Goal: Entertainment & Leisure: Consume media (video, audio)

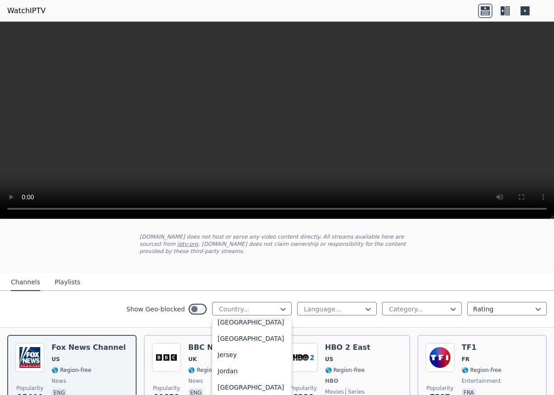
scroll to position [1537, 0]
click at [221, 346] on div "[GEOGRAPHIC_DATA]" at bounding box center [252, 338] width 80 height 16
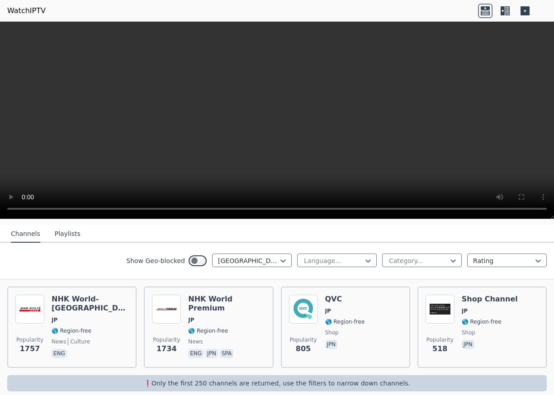
scroll to position [97, 0]
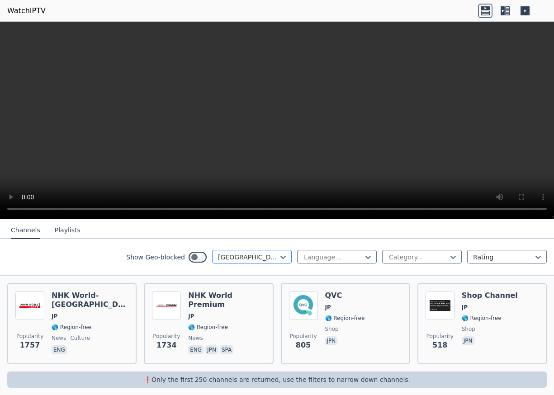
click at [238, 253] on div at bounding box center [248, 257] width 61 height 9
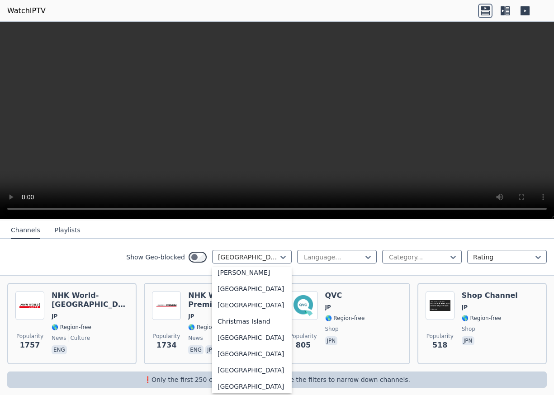
scroll to position [0, 0]
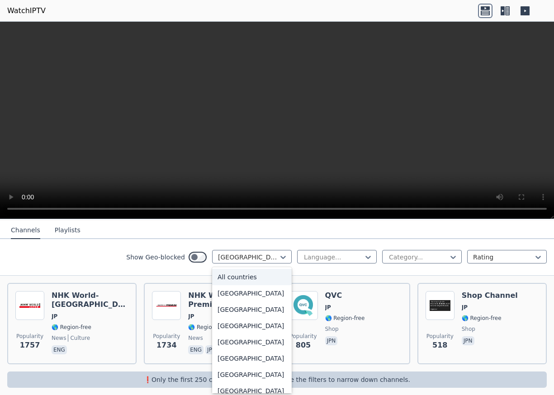
click at [244, 272] on div "All countries" at bounding box center [252, 277] width 80 height 16
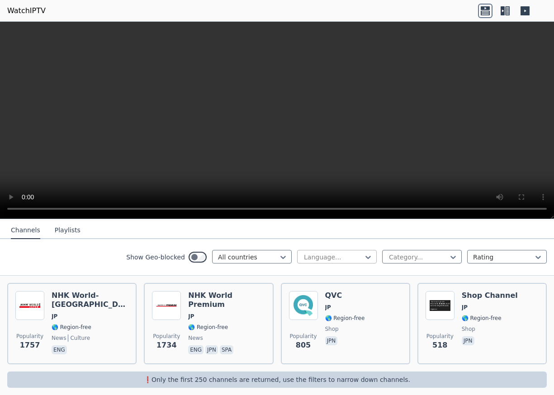
click at [344, 255] on div at bounding box center [333, 257] width 61 height 9
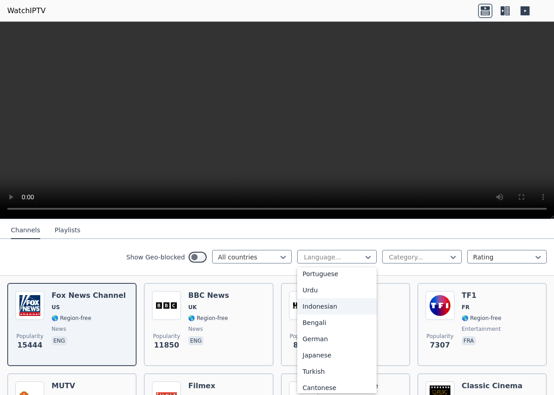
scroll to position [136, 0]
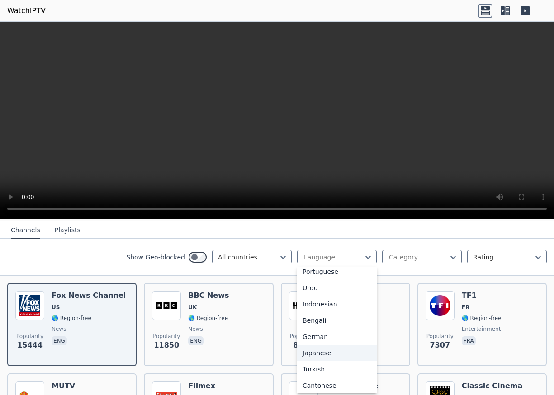
click at [319, 354] on div "Japanese" at bounding box center [337, 353] width 80 height 16
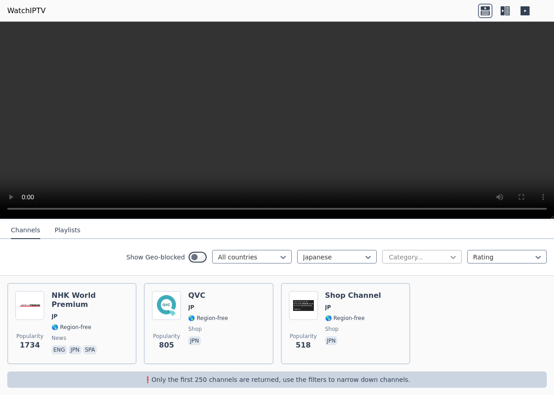
click at [448, 256] on icon at bounding box center [452, 257] width 9 height 9
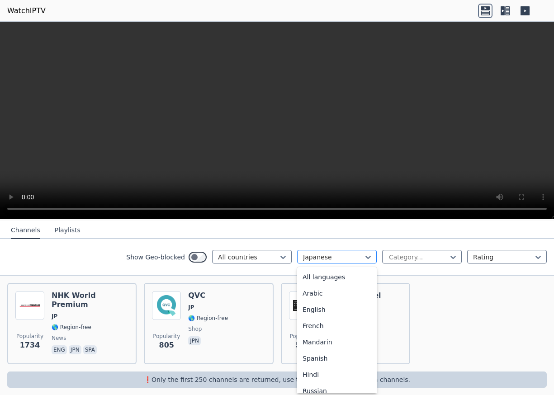
click at [366, 254] on div "Japanese" at bounding box center [337, 257] width 80 height 14
click at [334, 274] on div "All languages" at bounding box center [337, 277] width 80 height 16
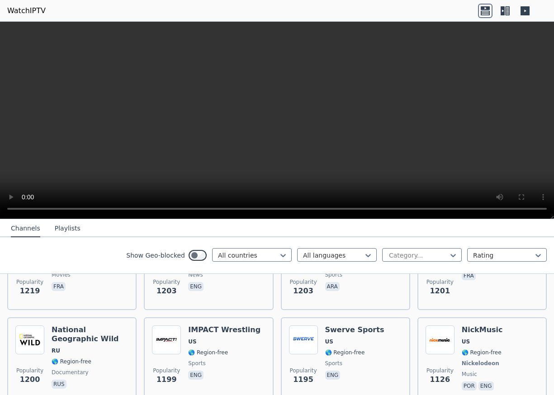
scroll to position [1408, 0]
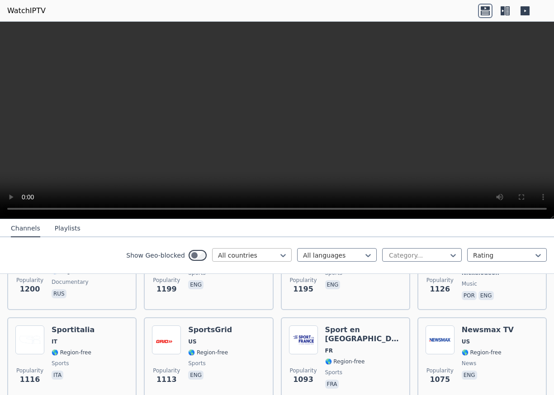
click at [248, 256] on div at bounding box center [248, 255] width 61 height 9
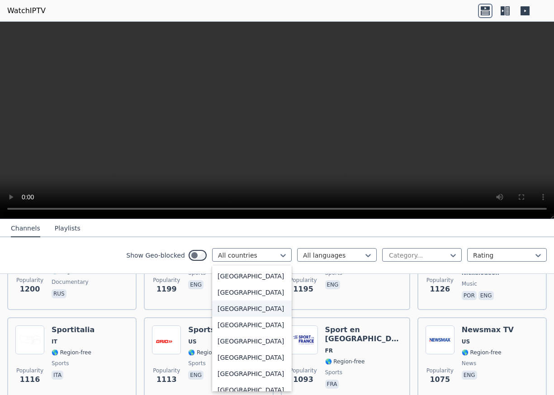
scroll to position [3230, 0]
click at [243, 252] on div "[GEOGRAPHIC_DATA]" at bounding box center [252, 244] width 80 height 16
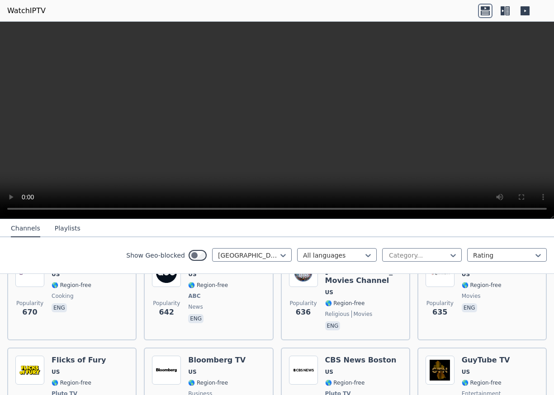
scroll to position [1175, 0]
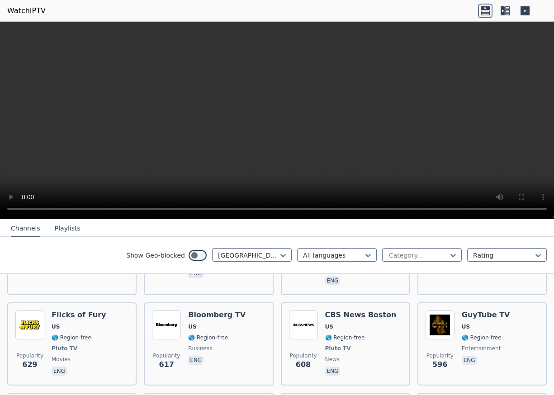
click at [61, 227] on button "Playlists" at bounding box center [68, 228] width 26 height 17
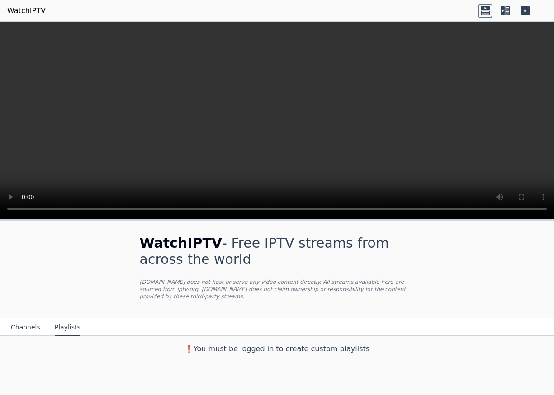
scroll to position [0, 0]
click at [19, 320] on button "Channels" at bounding box center [25, 327] width 29 height 17
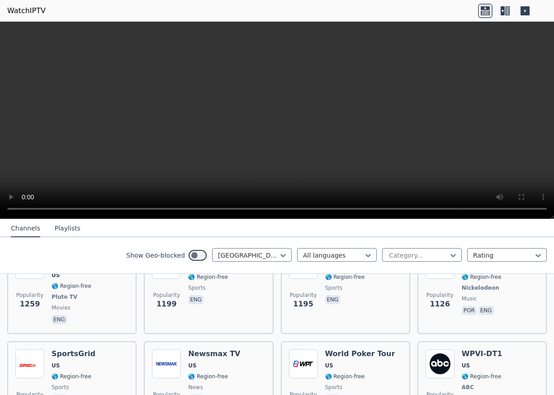
scroll to position [497, 0]
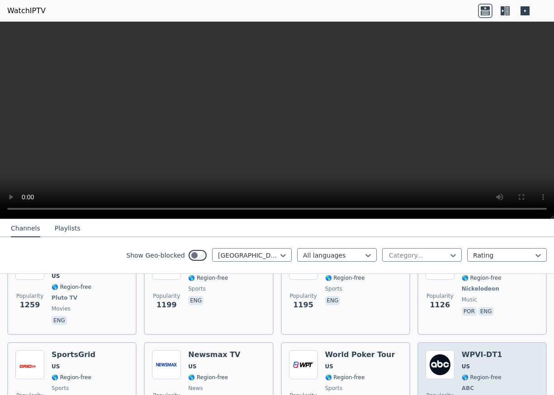
click at [435, 353] on img at bounding box center [439, 364] width 29 height 29
